Goal: Navigation & Orientation: Find specific page/section

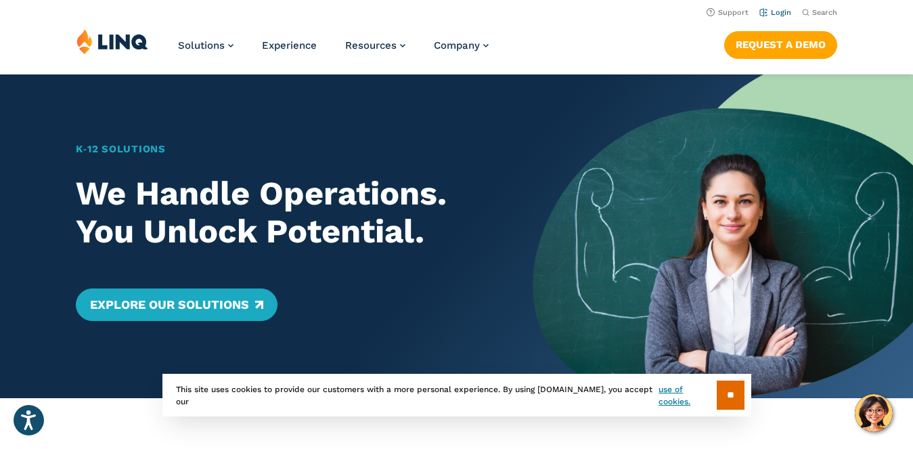
click at [776, 9] on link "Login" at bounding box center [775, 12] width 32 height 9
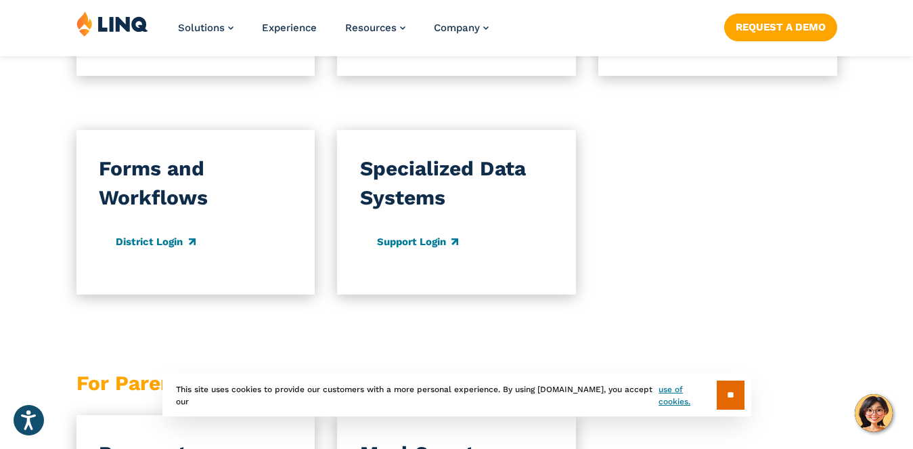
scroll to position [1128, 0]
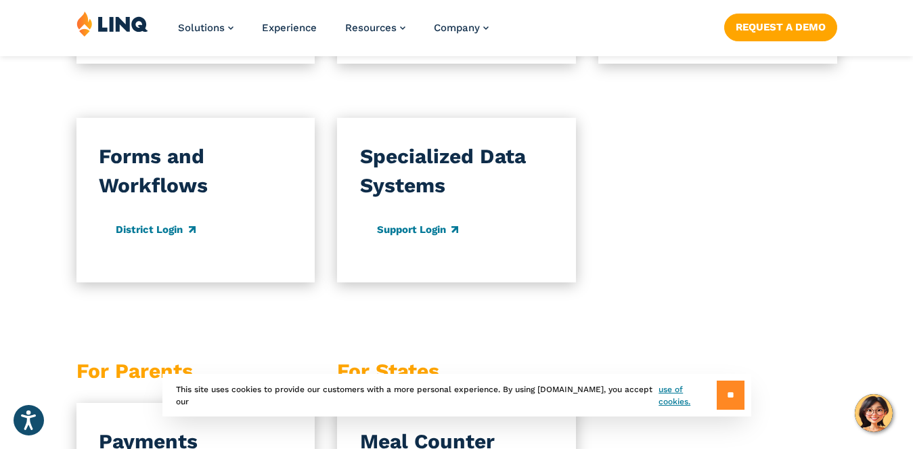
click at [735, 392] on input "**" at bounding box center [731, 394] width 28 height 29
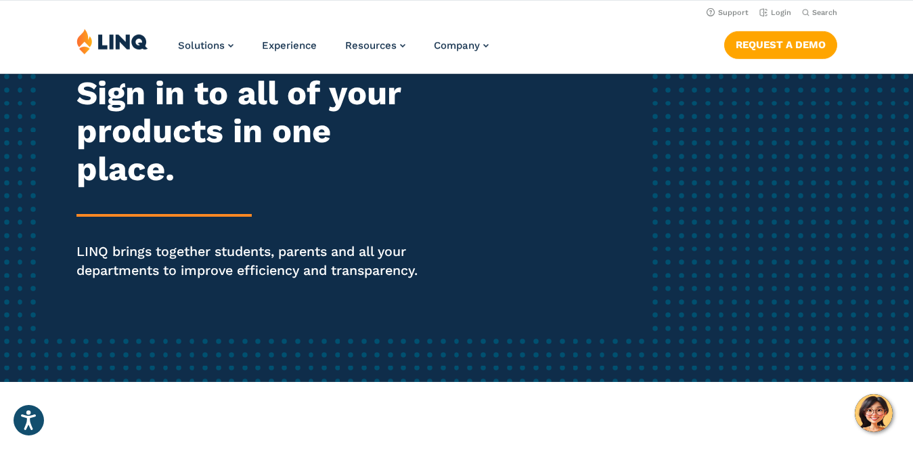
scroll to position [0, 0]
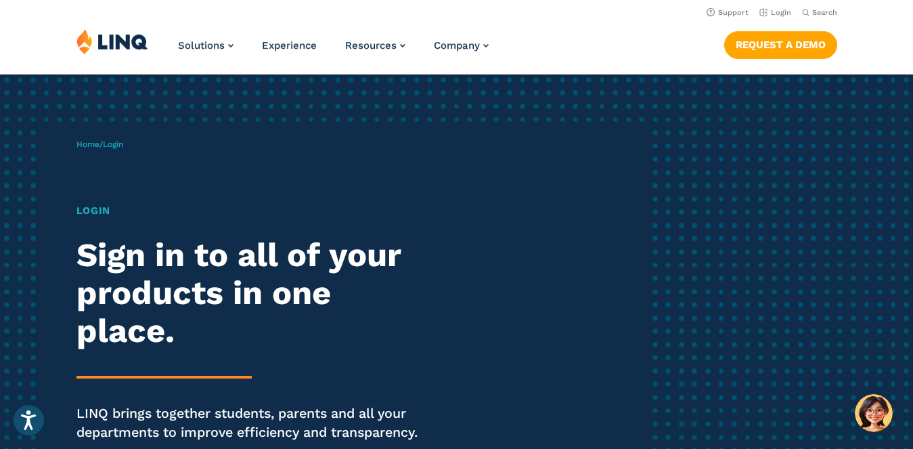
click at [118, 147] on span "Login" at bounding box center [113, 143] width 20 height 9
click at [782, 11] on link "Login" at bounding box center [775, 12] width 32 height 9
click at [117, 142] on span "Login" at bounding box center [113, 143] width 20 height 9
click at [84, 193] on div "Home / Login Login Sign in to all of your products in one place. LINQ brings to…" at bounding box center [361, 309] width 570 height 374
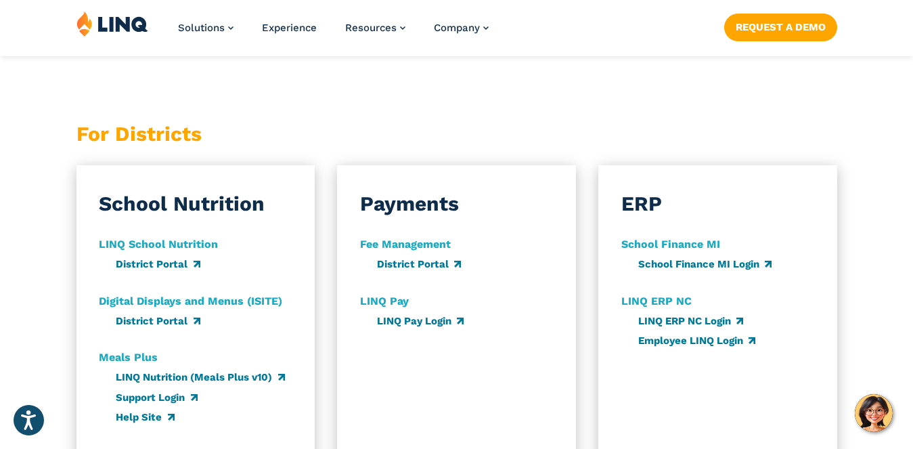
scroll to position [767, 0]
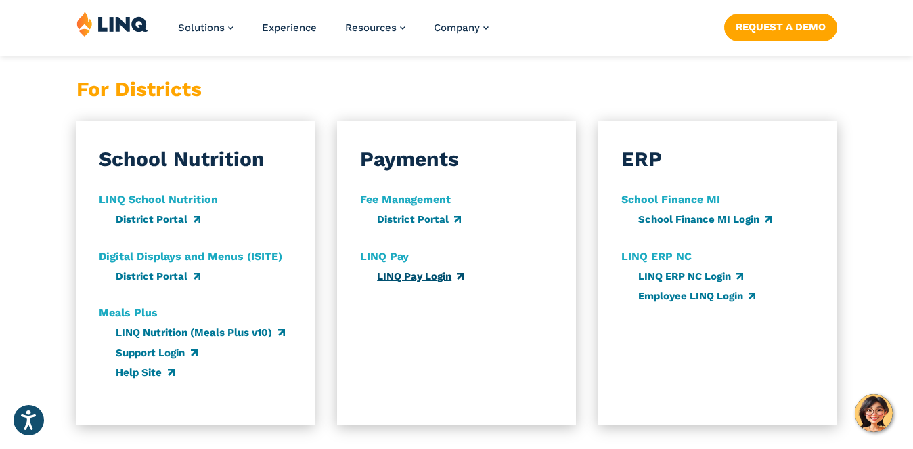
click at [418, 282] on link "LINQ Pay Login" at bounding box center [420, 276] width 87 height 12
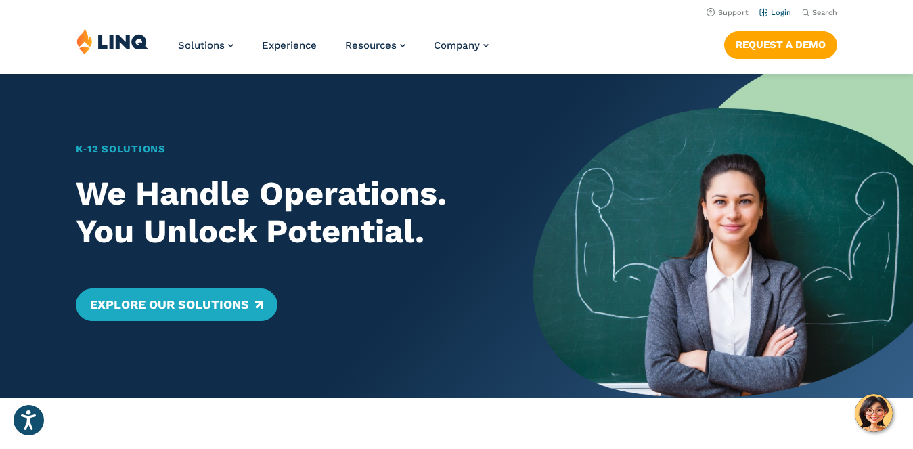
click at [771, 11] on link "Login" at bounding box center [775, 12] width 32 height 9
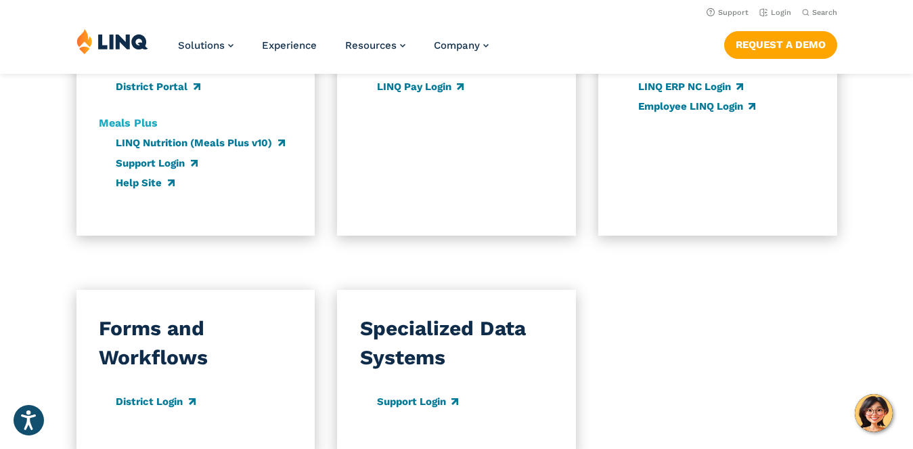
scroll to position [812, 0]
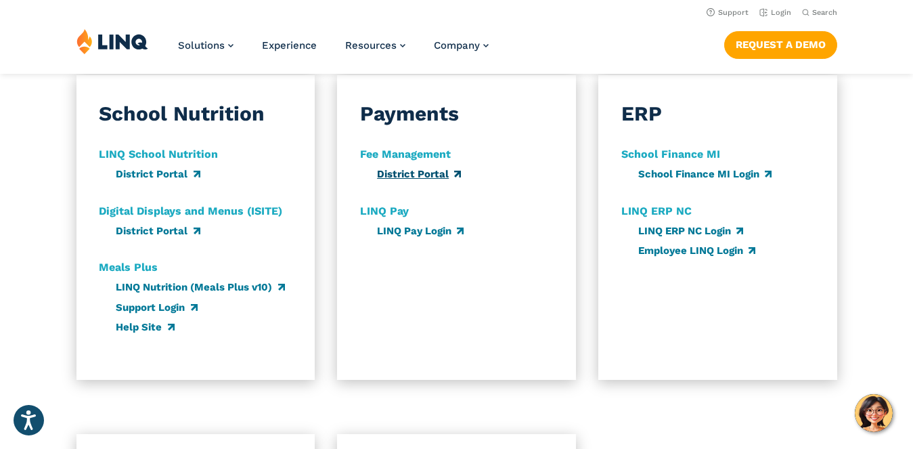
click at [418, 175] on link "District Portal" at bounding box center [419, 174] width 84 height 12
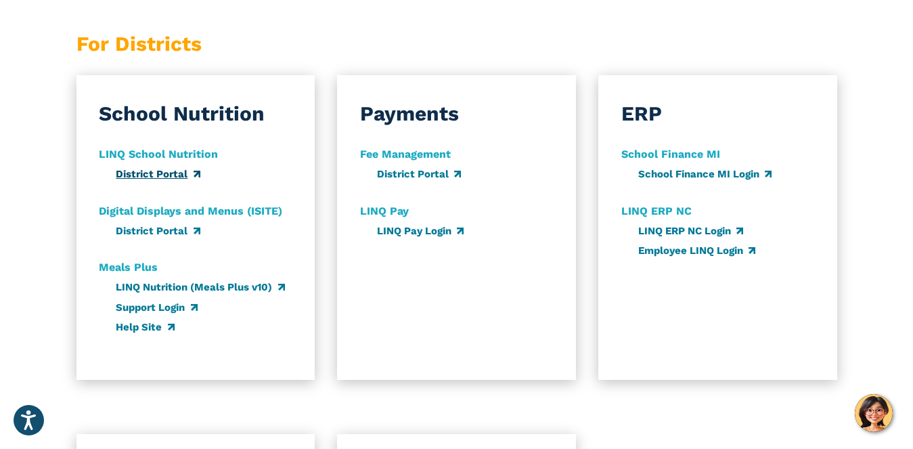
click at [138, 177] on link "District Portal" at bounding box center [158, 174] width 84 height 12
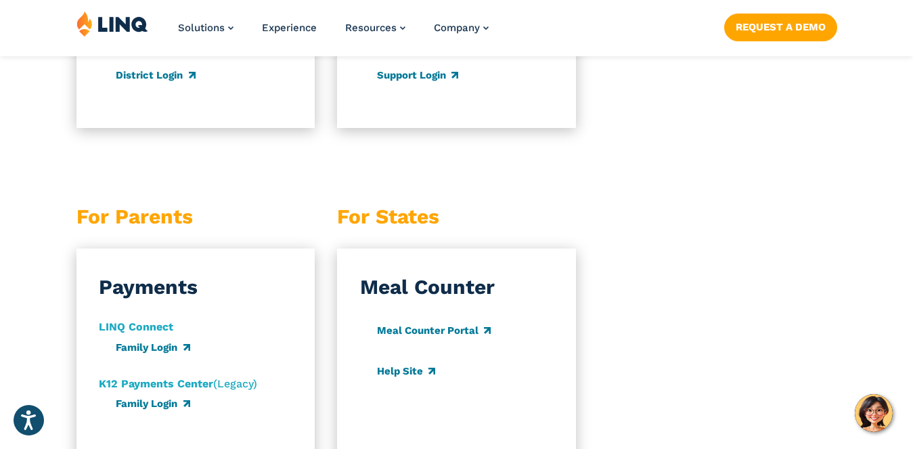
scroll to position [1443, 0]
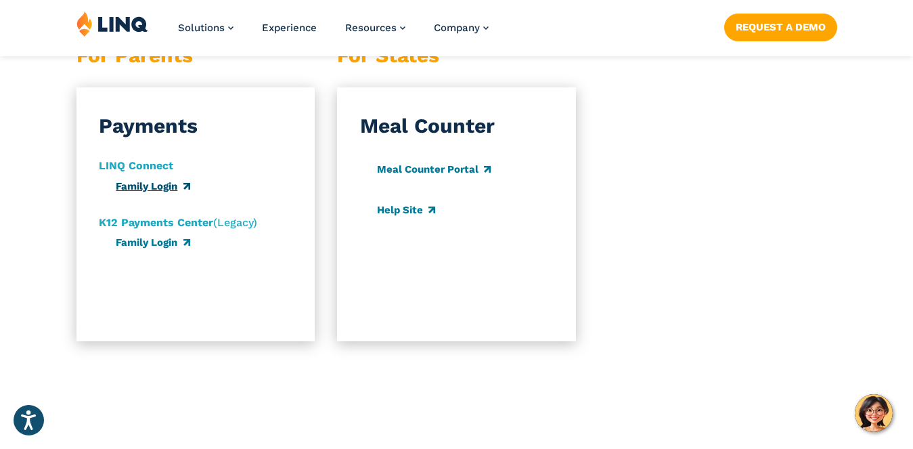
click at [151, 190] on link "Family Login" at bounding box center [153, 186] width 74 height 12
